Goal: Information Seeking & Learning: Find specific fact

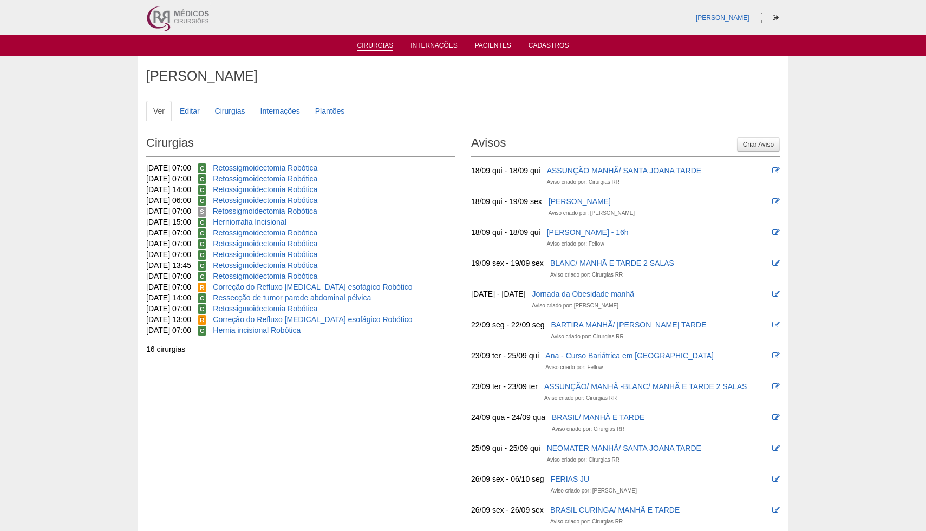
click at [379, 48] on link "Cirurgias" at bounding box center [375, 46] width 36 height 9
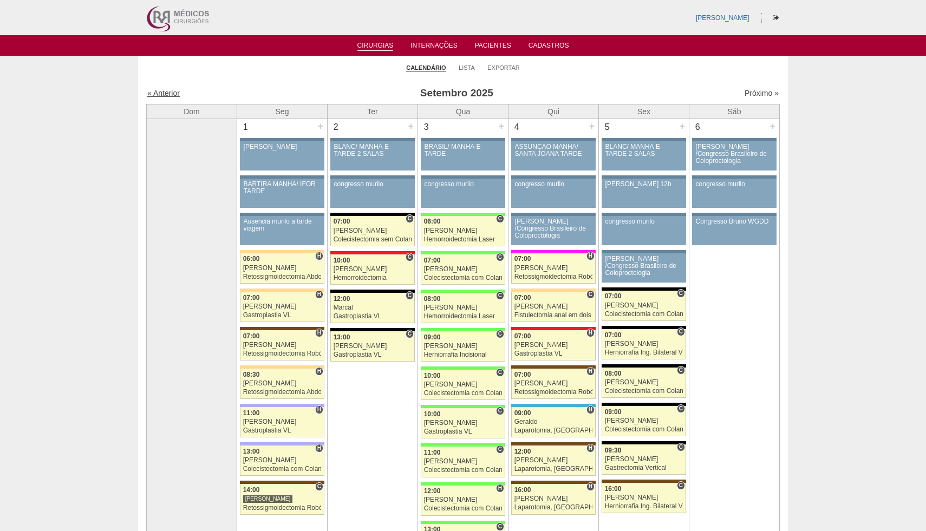
click at [162, 95] on link "« Anterior" at bounding box center [163, 93] width 32 height 9
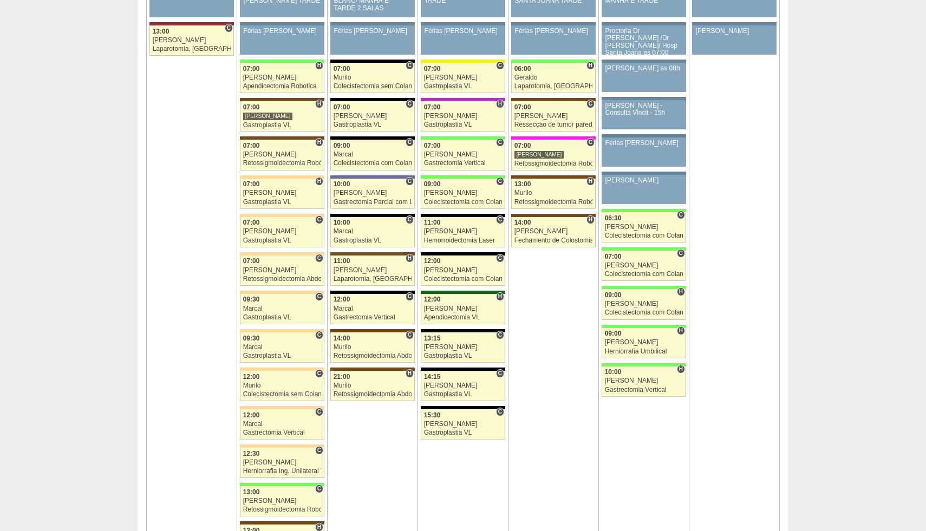
scroll to position [2441, 0]
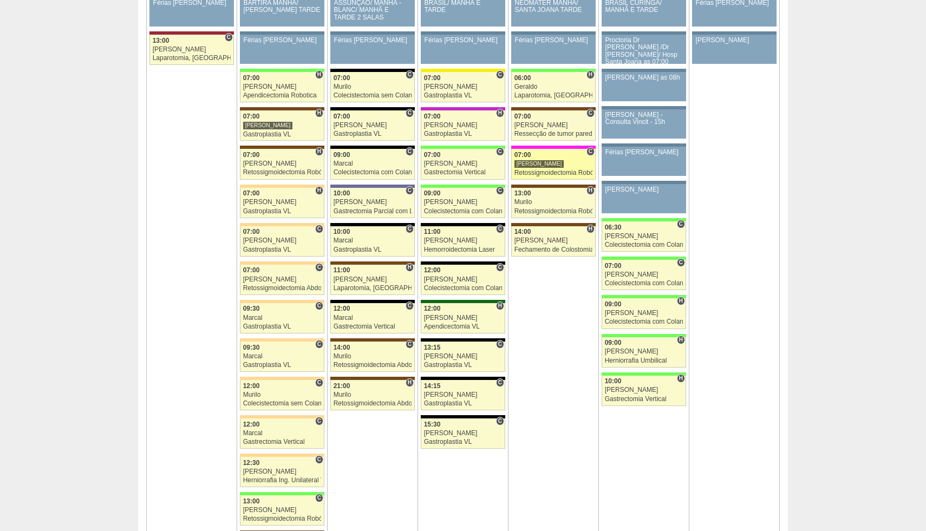
click at [545, 175] on div "Retossigmoidectomia Robótica" at bounding box center [553, 172] width 79 height 7
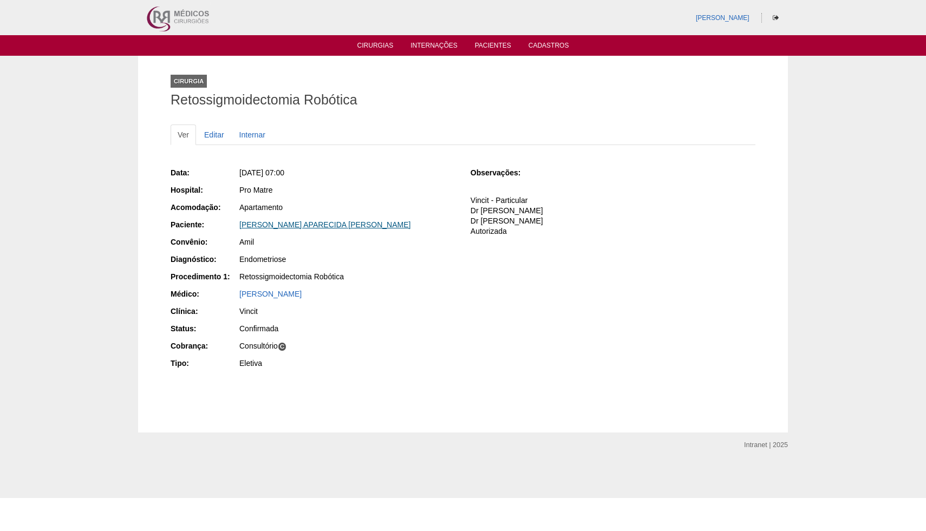
click at [344, 226] on link "CLAUDIA APARECIDA FRANCISCO VIANNA" at bounding box center [324, 224] width 171 height 9
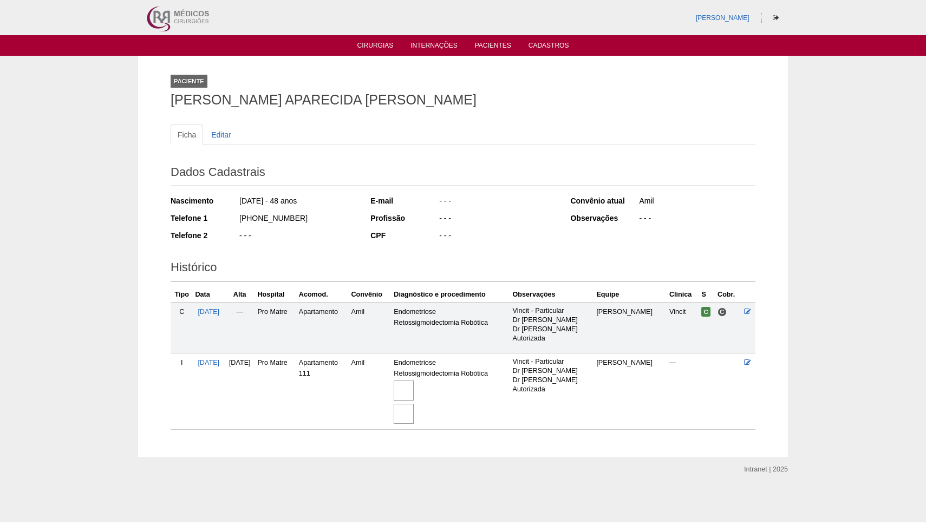
click at [414, 388] on img at bounding box center [404, 391] width 20 height 20
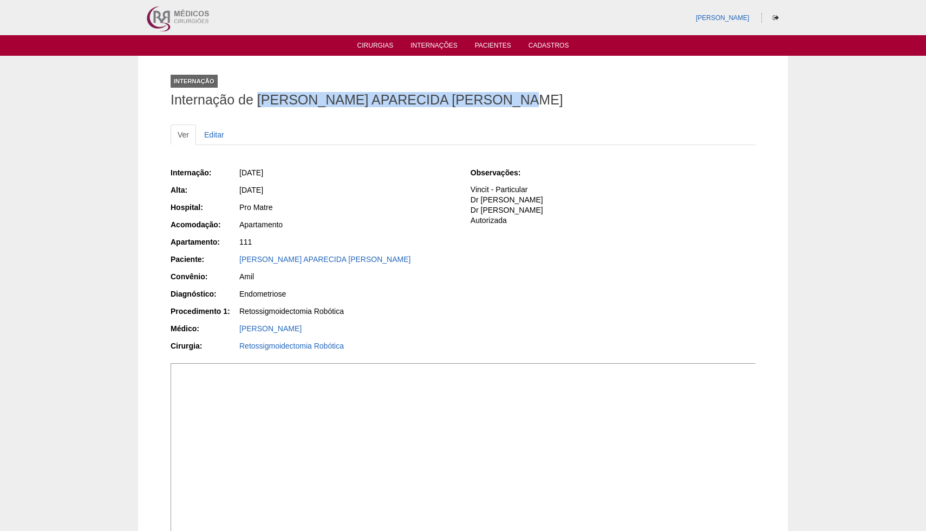
drag, startPoint x: 257, startPoint y: 100, endPoint x: 541, endPoint y: 100, distance: 284.3
click at [541, 100] on h1 "Internação de [PERSON_NAME] APARECIDA [PERSON_NAME]" at bounding box center [463, 100] width 585 height 14
copy h1 "[PERSON_NAME] APARECIDA [PERSON_NAME]"
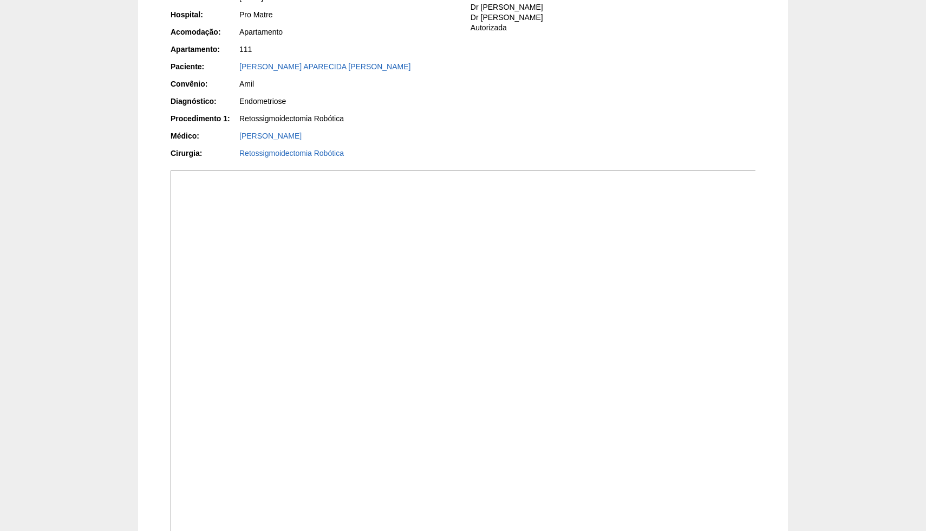
scroll to position [10, 0]
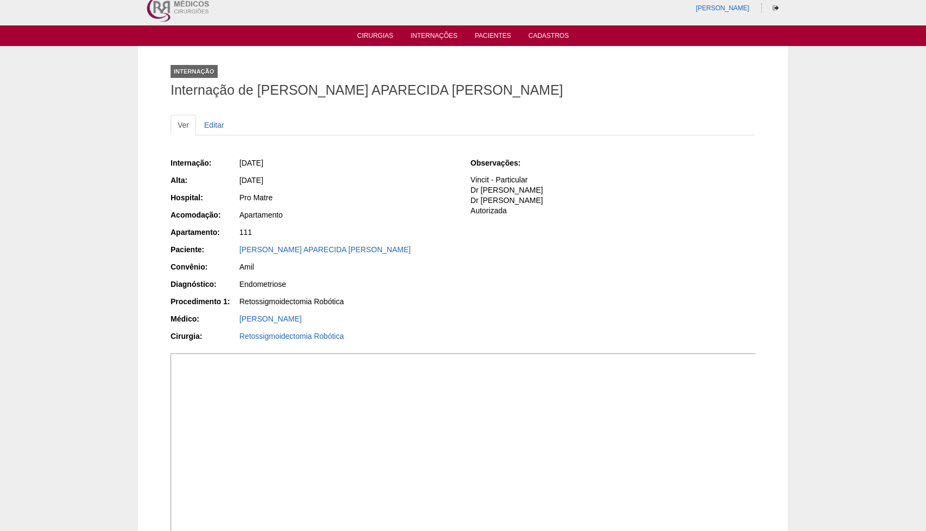
drag, startPoint x: 481, startPoint y: 198, endPoint x: 489, endPoint y: 190, distance: 11.1
click at [484, 194] on p "Vincit - Particular Dr Ortiz - Faturada Dr Renato Panhoca Autorizada" at bounding box center [613, 195] width 285 height 41
click at [202, 16] on img at bounding box center [176, 7] width 67 height 35
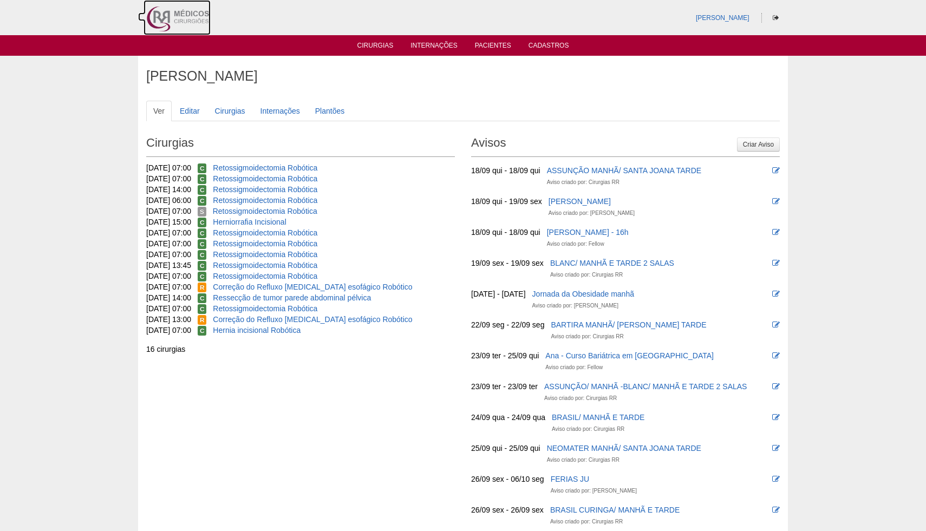
click at [202, 16] on img at bounding box center [176, 17] width 67 height 35
